Goal: Contribute content: Contribute content

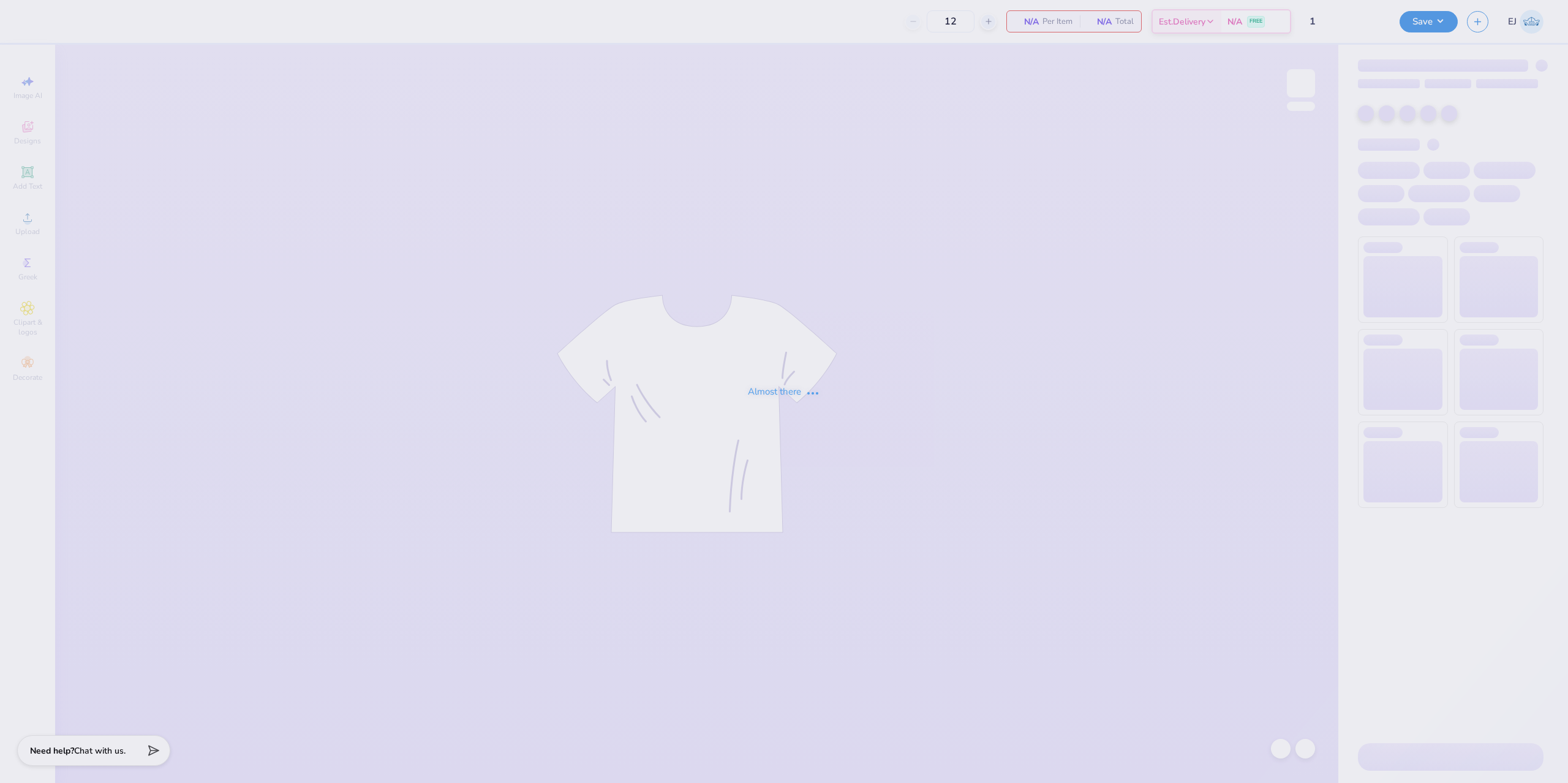
type input "1"
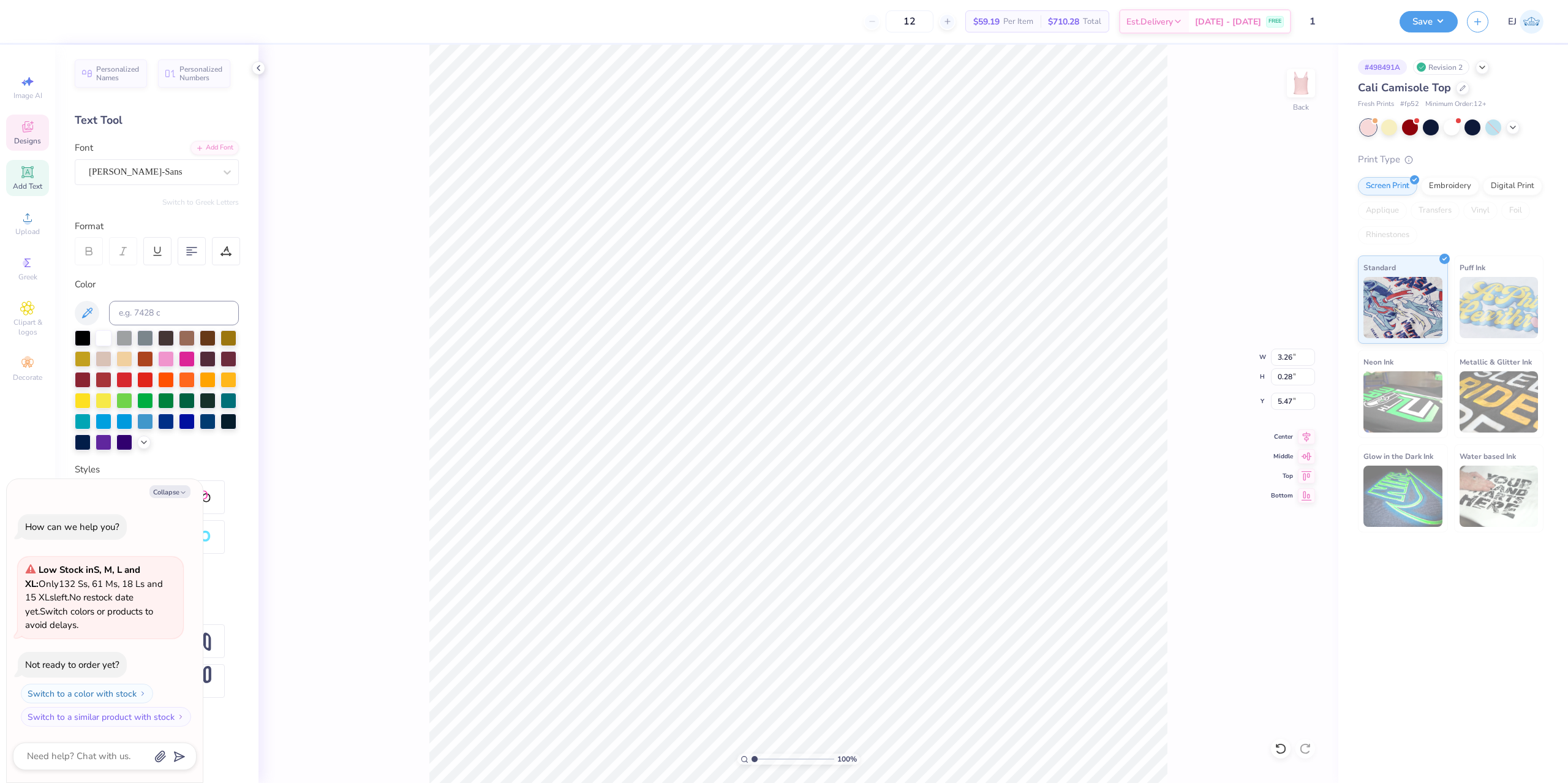
scroll to position [0, 2]
type textarea "x"
type textarea "Bid day F"
type textarea "x"
type textarea "Bid day FAL"
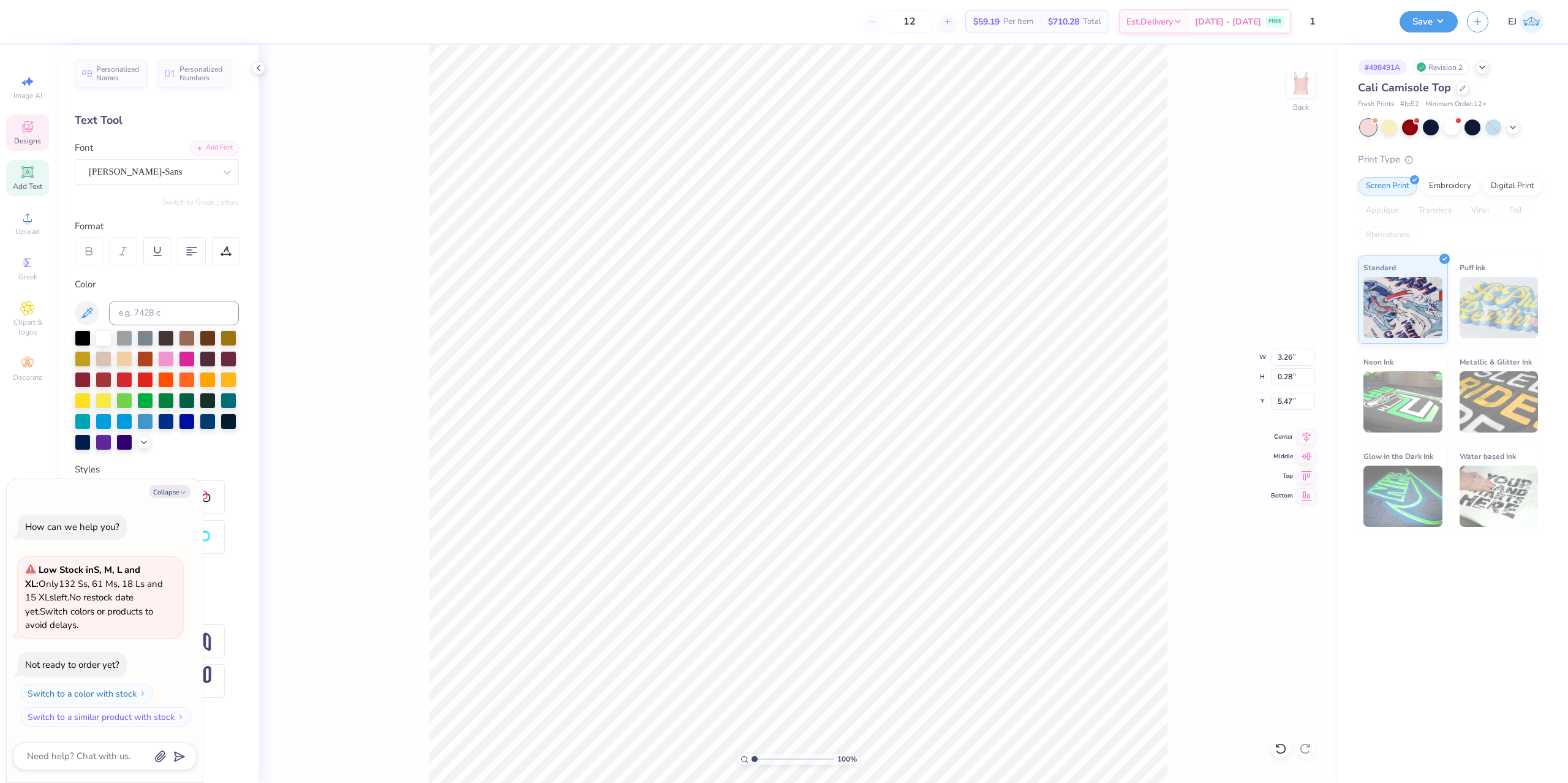
type textarea "x"
type textarea "Bid day FALL"
type textarea "x"
type textarea "Bid day FALL"
type textarea "x"
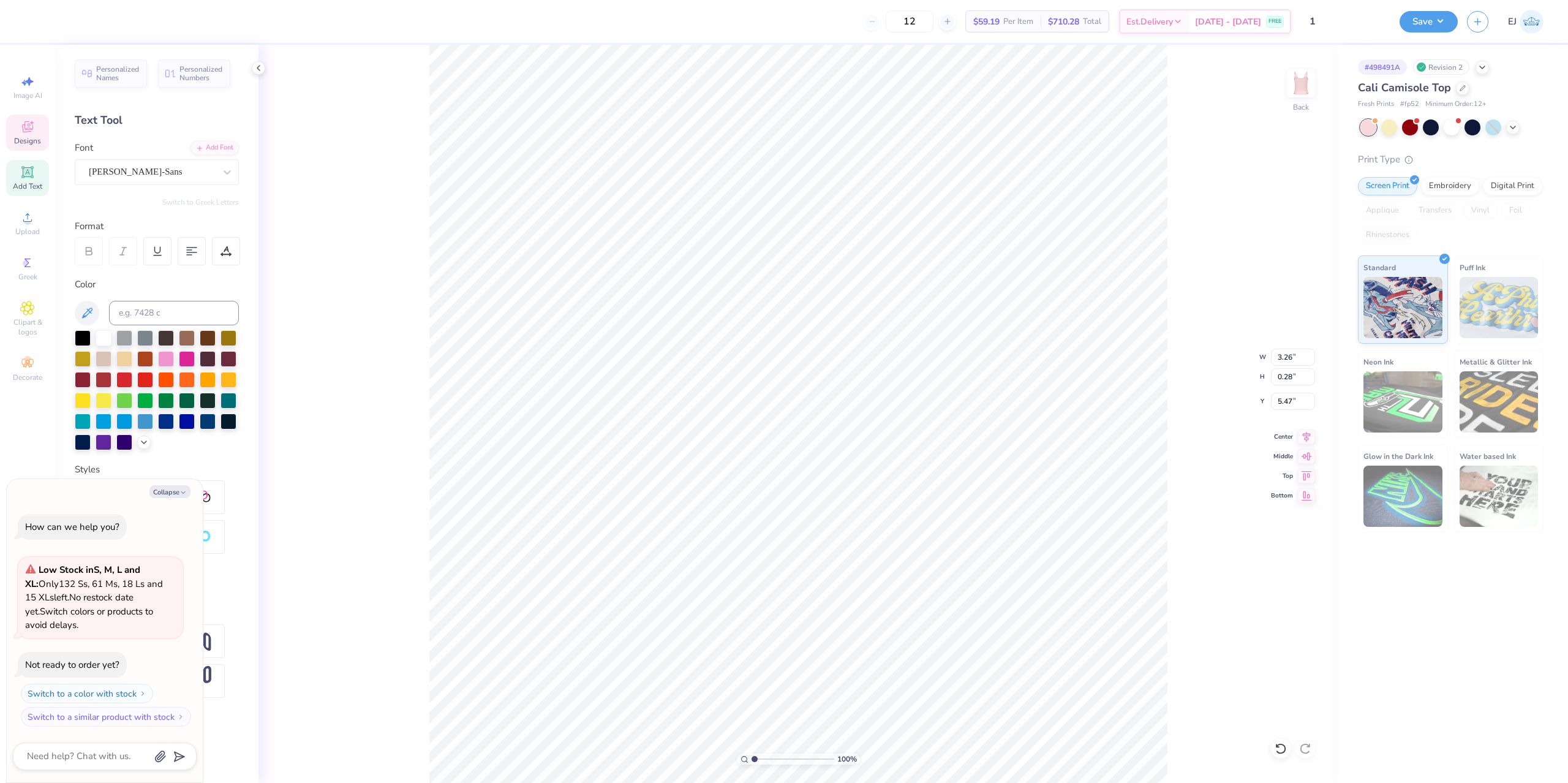
type textarea "Bid day FALL 2"
type textarea "x"
type textarea "Bid day FALL 202"
type textarea "x"
type textarea "Bid day FALL 2025"
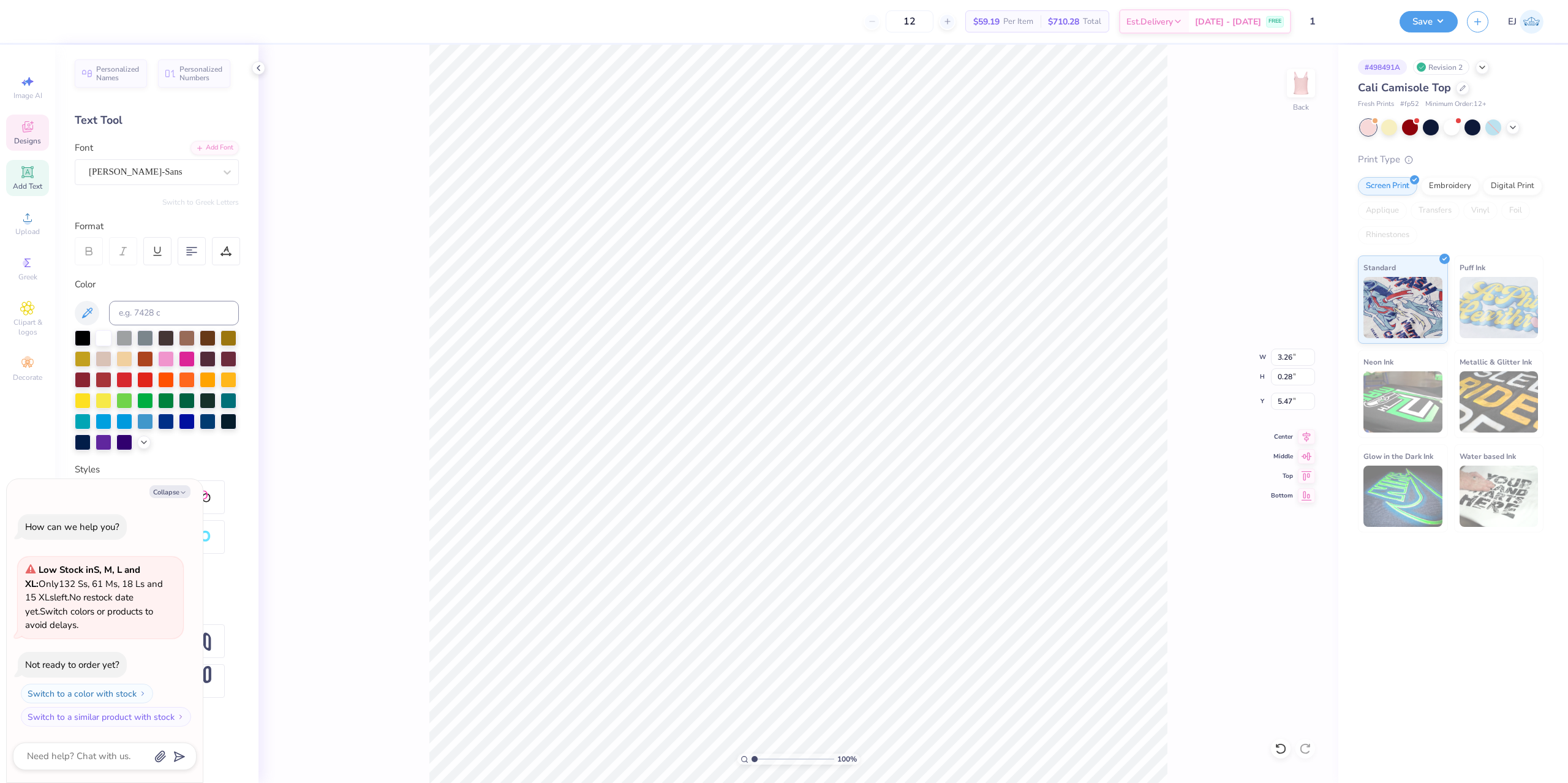
scroll to position [0, 4]
type textarea "x"
type input "3.99"
click at [1491, 127] on div at bounding box center [1493, 128] width 16 height 16
click at [1495, 126] on div at bounding box center [1493, 128] width 16 height 16
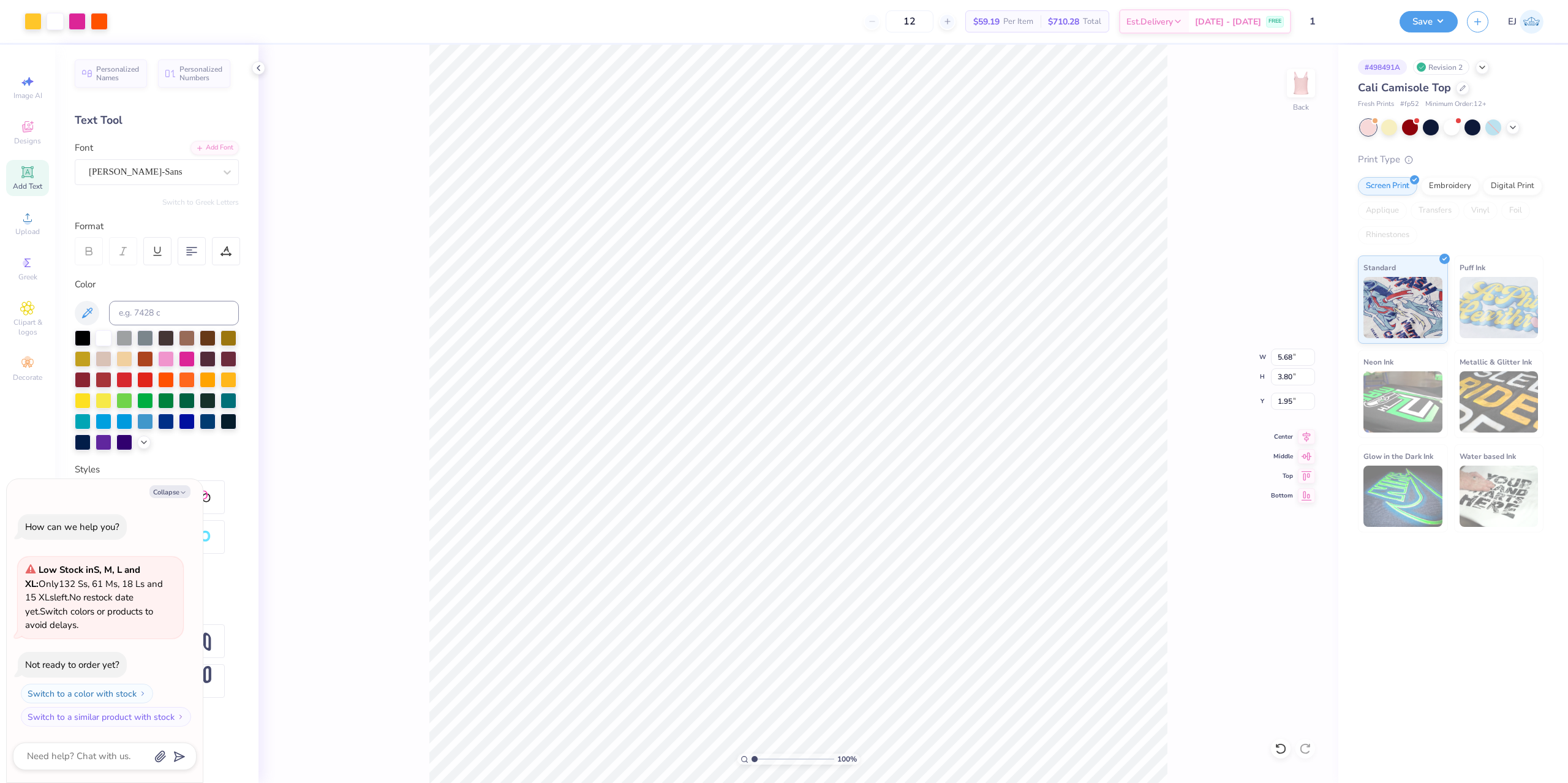
click at [1522, 80] on div "Cali Camisole Top" at bounding box center [1450, 88] width 185 height 17
click at [910, 525] on li "Download vector" at bounding box center [900, 526] width 96 height 24
drag, startPoint x: 1519, startPoint y: 80, endPoint x: 1449, endPoint y: 27, distance: 87.8
click at [1515, 78] on div "# 498491A Revision 2 Cali Camisole Top Fresh Prints # fp52 Minimum Order: 12 + …" at bounding box center [1453, 289] width 230 height 488
type textarea "x"
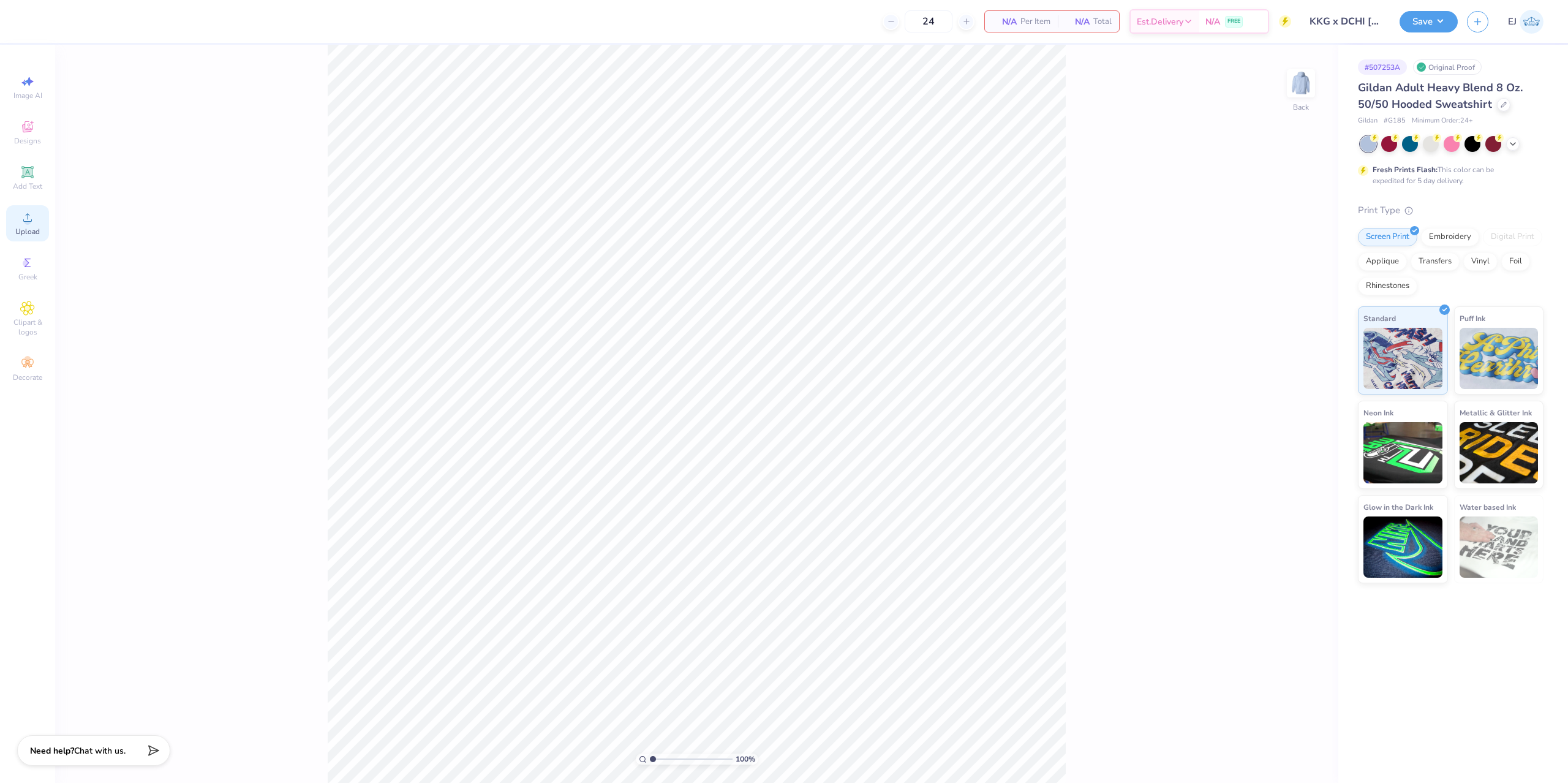
click at [34, 225] on div "Upload" at bounding box center [27, 223] width 43 height 36
click at [28, 232] on span "Upload" at bounding box center [28, 231] width 25 height 9
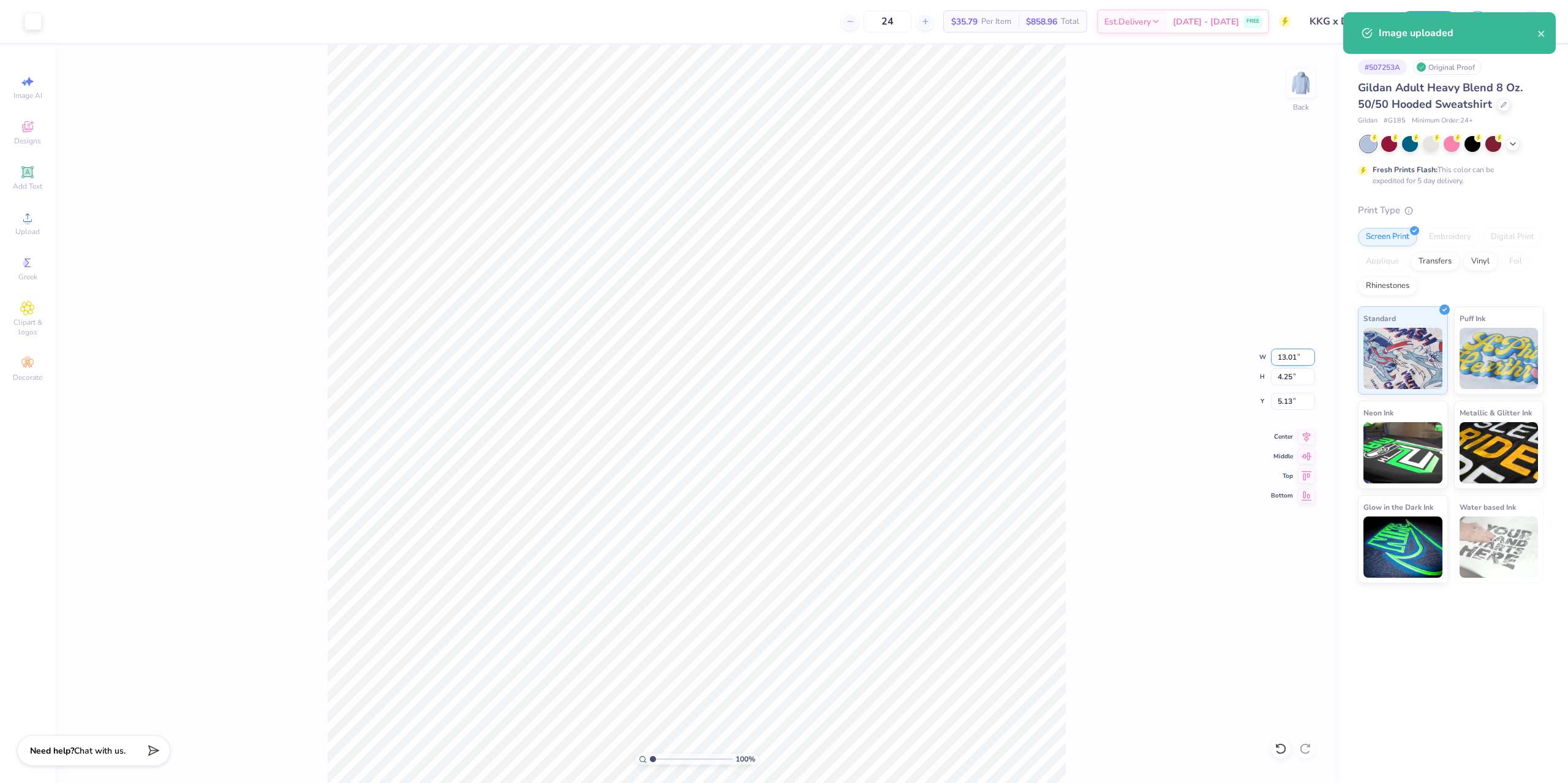
click at [1279, 350] on input "13.01" at bounding box center [1293, 356] width 44 height 17
type input "12.00"
type input "3.92"
type input "3.00"
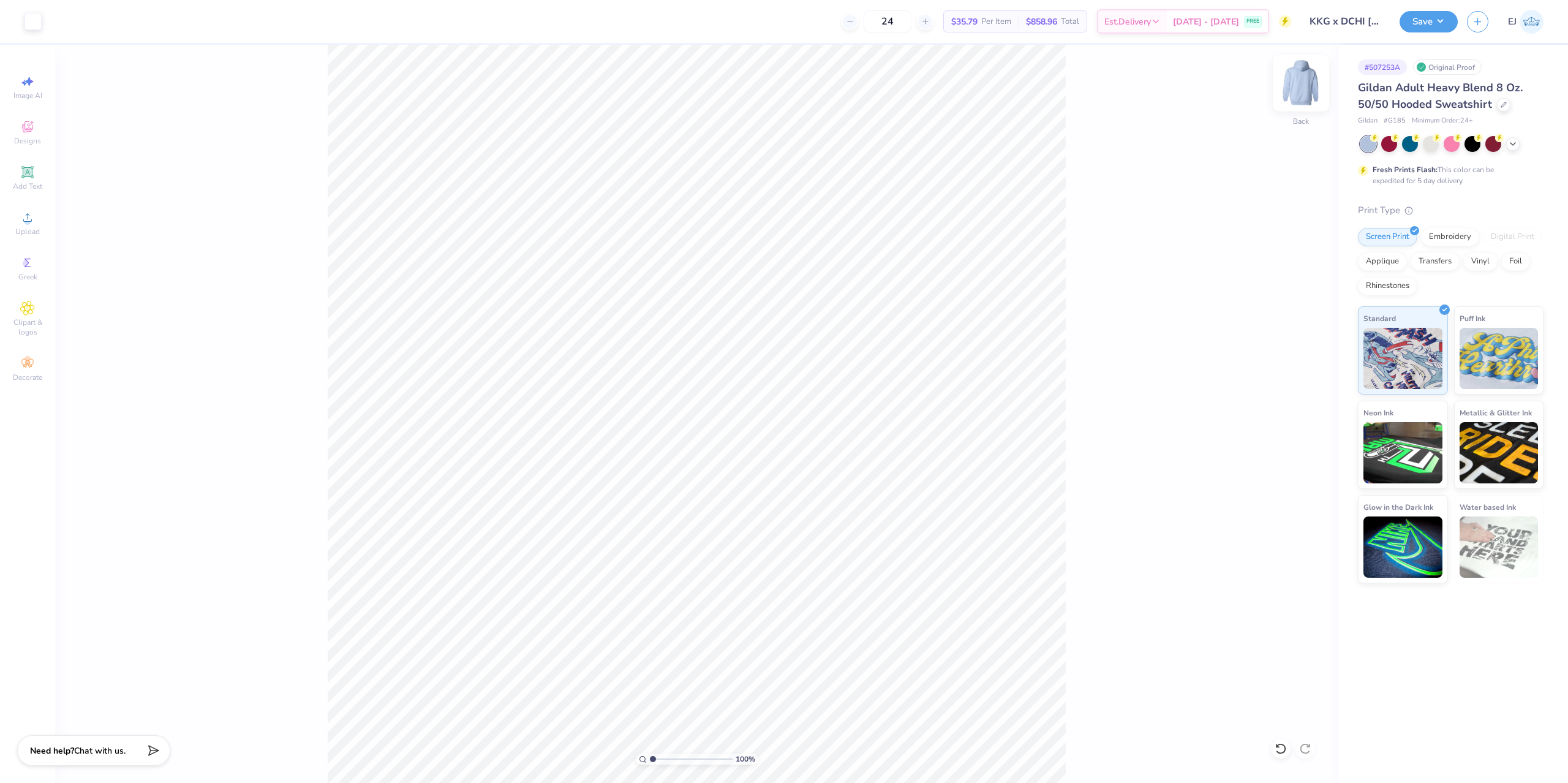
click at [1298, 86] on img at bounding box center [1300, 83] width 49 height 49
click at [24, 230] on span "Upload" at bounding box center [28, 231] width 25 height 9
click at [45, 234] on div "Upload" at bounding box center [27, 223] width 43 height 36
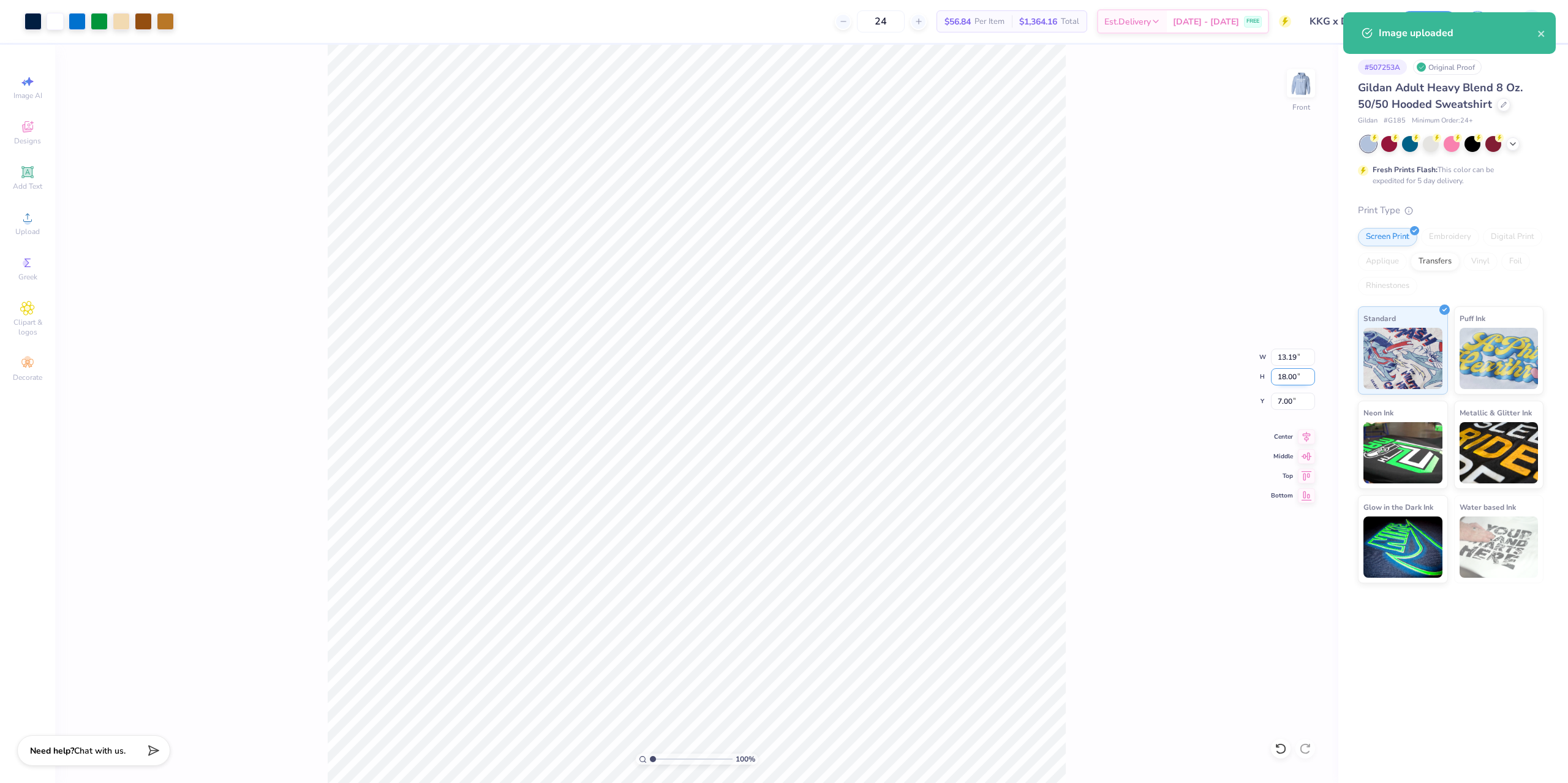
click at [1277, 383] on input "18.00" at bounding box center [1293, 376] width 44 height 17
type input "15"
type input "11.00"
type input "15.00"
type input "6.00"
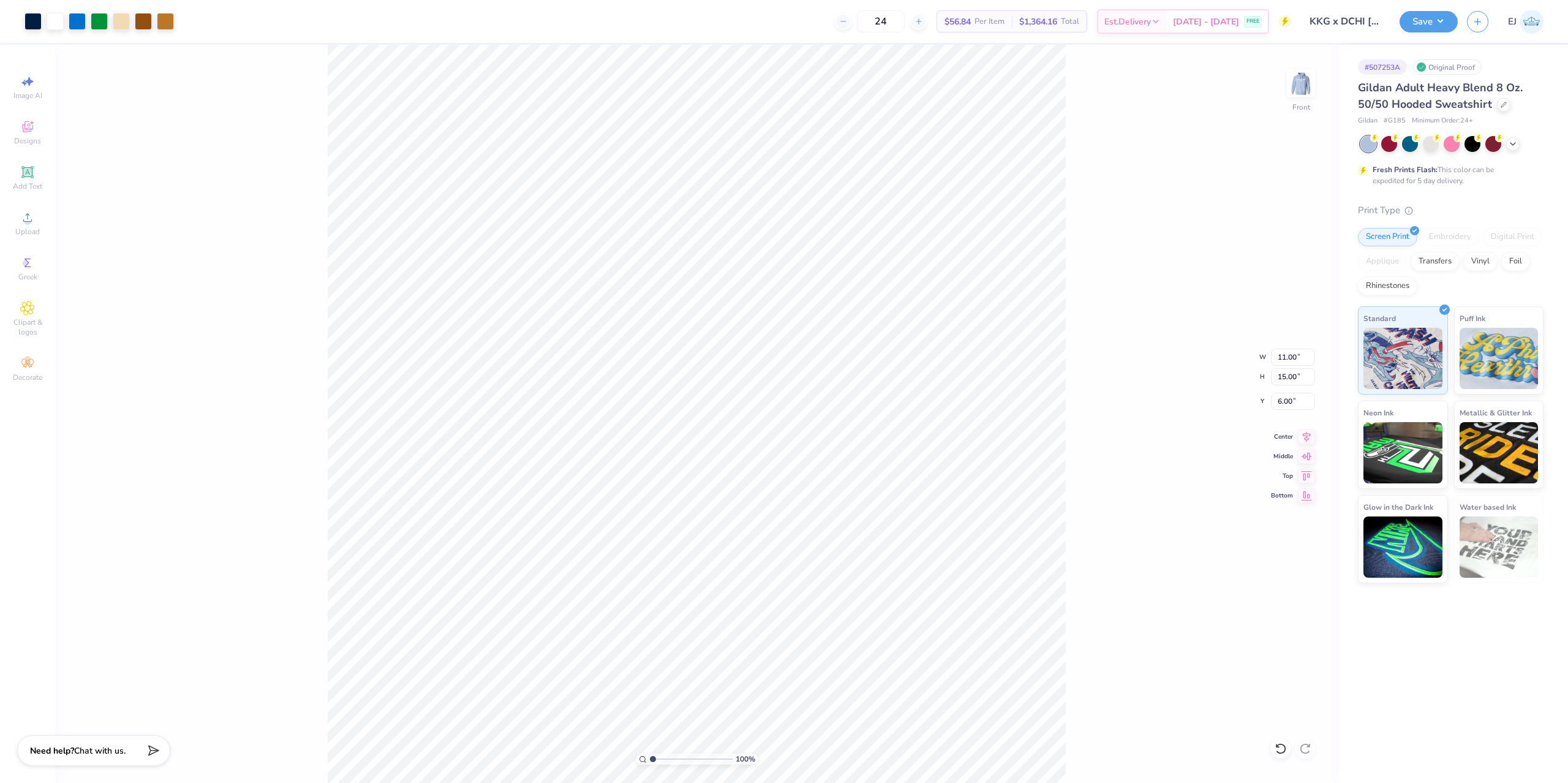
click at [1155, 472] on div "100 % Front W 11.00 11.00 " H 15.00 15.00 " Y 6.00 6.00 " Center Middle Top Bot…" at bounding box center [696, 413] width 1283 height 738
click at [669, 310] on div "100 % Front" at bounding box center [696, 413] width 1283 height 738
click at [1448, 13] on button "Save" at bounding box center [1429, 20] width 58 height 21
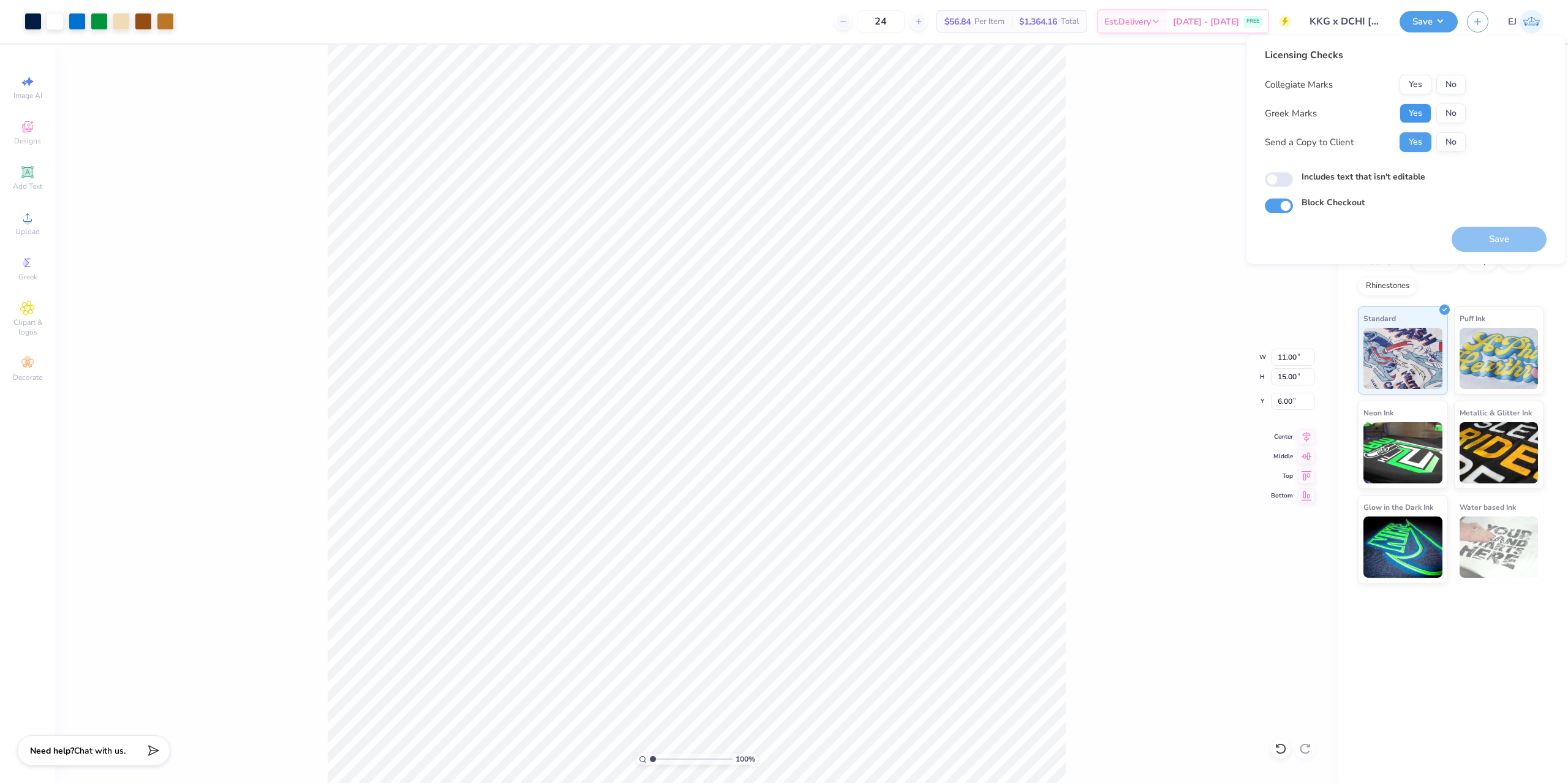
click at [1408, 115] on button "Yes" at bounding box center [1415, 113] width 32 height 20
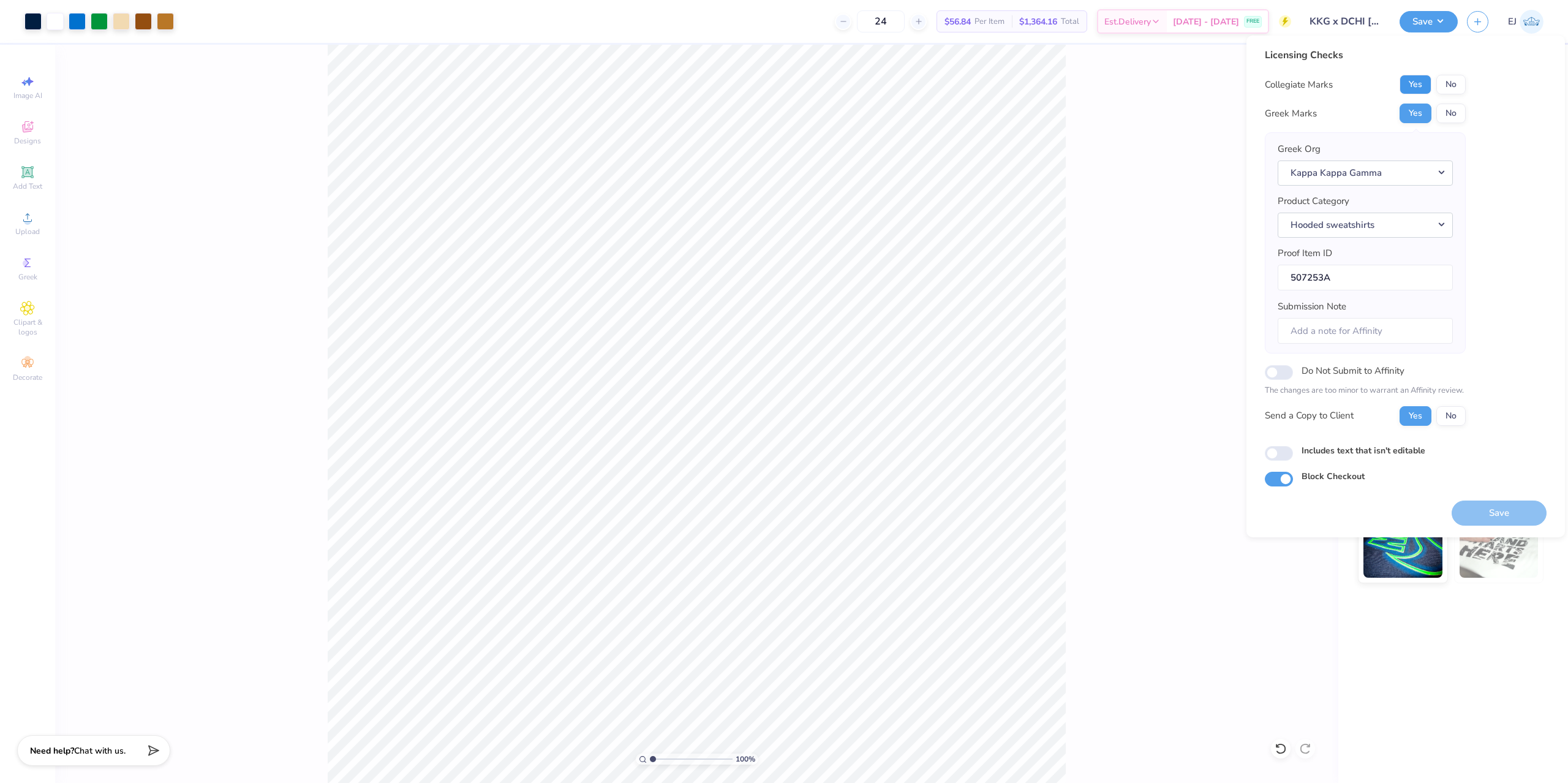
click at [1418, 92] on button "Yes" at bounding box center [1415, 84] width 32 height 20
click at [1488, 511] on button "Save" at bounding box center [1499, 513] width 95 height 25
